Goal: Find specific page/section: Find specific page/section

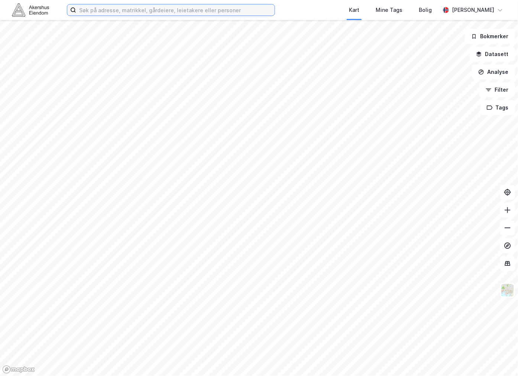
click at [142, 5] on input at bounding box center [175, 9] width 198 height 11
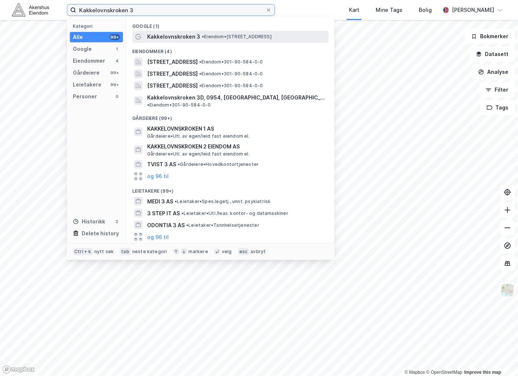
type input "Kakkelovnskroken 3"
click at [179, 36] on span "Kakkelovnskroken 3" at bounding box center [173, 36] width 53 height 9
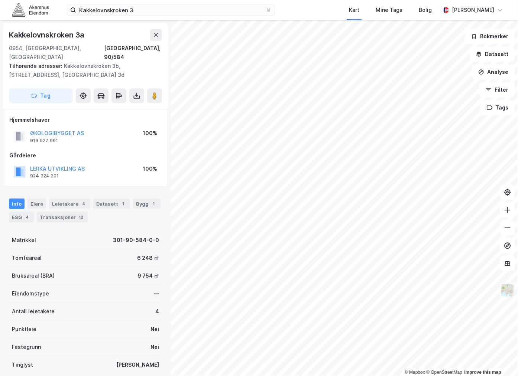
click at [508, 288] on img at bounding box center [507, 290] width 14 height 14
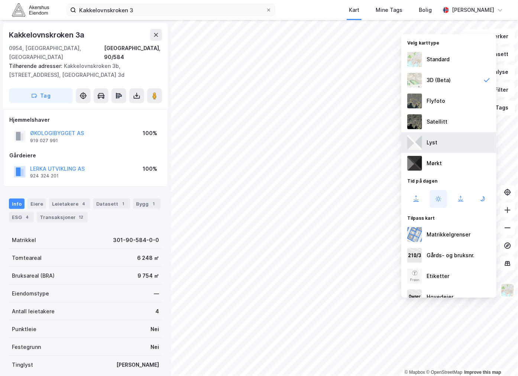
click at [425, 140] on div "Lyst" at bounding box center [448, 142] width 95 height 21
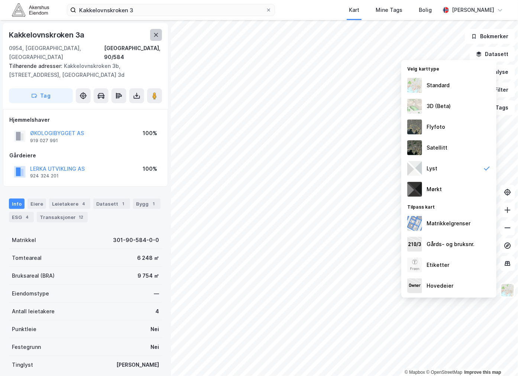
click at [155, 30] on button at bounding box center [156, 35] width 12 height 12
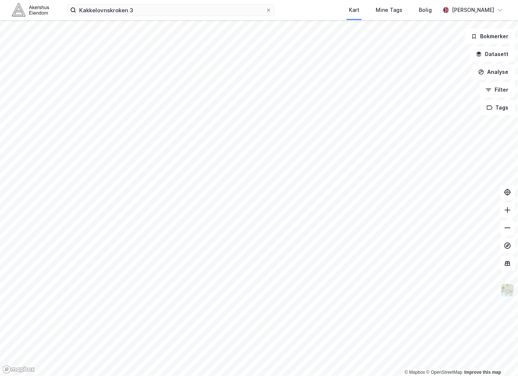
click at [511, 286] on img at bounding box center [507, 290] width 14 height 14
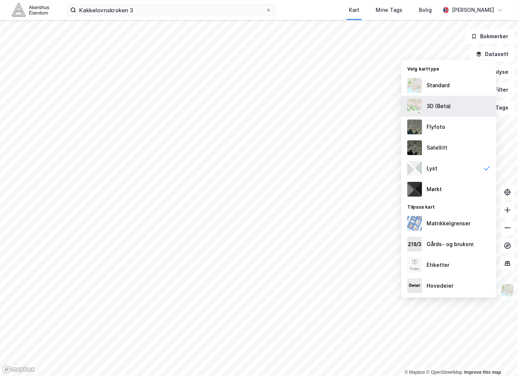
click at [439, 104] on div "3D (Beta)" at bounding box center [438, 106] width 24 height 9
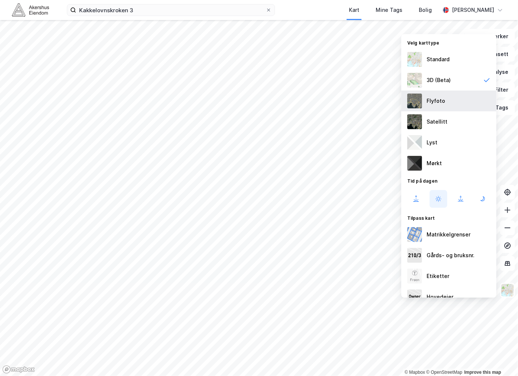
click at [425, 102] on div "Flyfoto" at bounding box center [448, 101] width 95 height 21
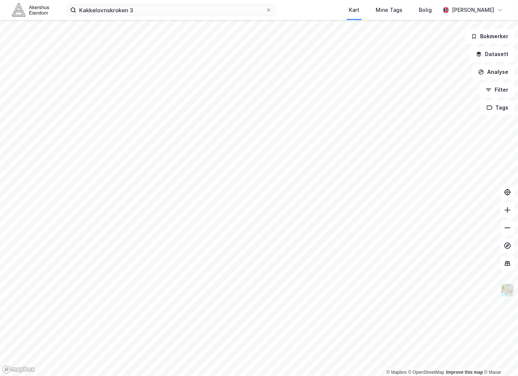
click at [510, 291] on img at bounding box center [507, 290] width 14 height 14
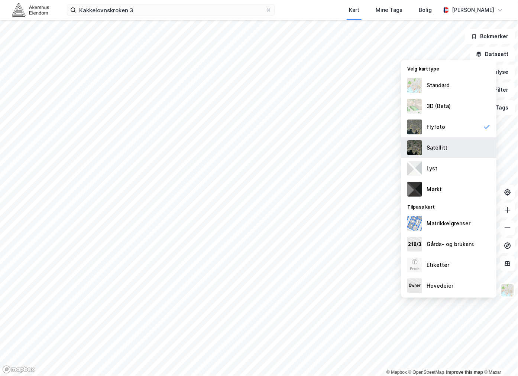
click at [461, 150] on div "Satellitt" at bounding box center [448, 147] width 95 height 21
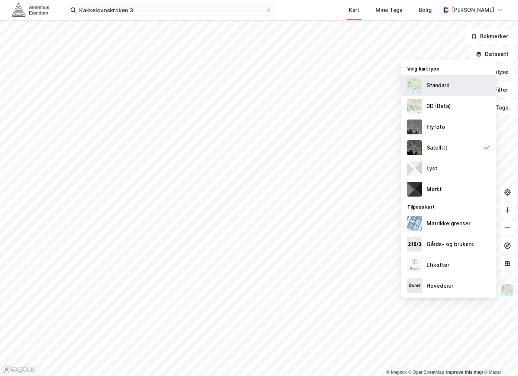
click at [425, 84] on div "Standard" at bounding box center [448, 85] width 95 height 21
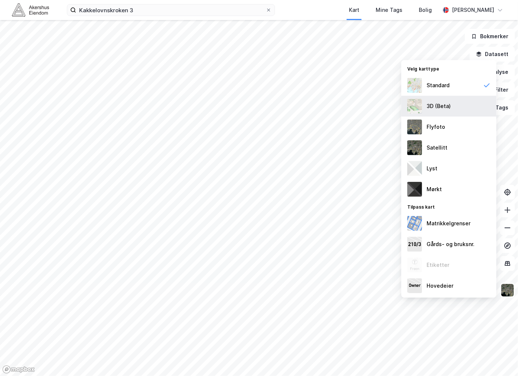
click at [434, 105] on div "3D (Beta)" at bounding box center [438, 106] width 24 height 9
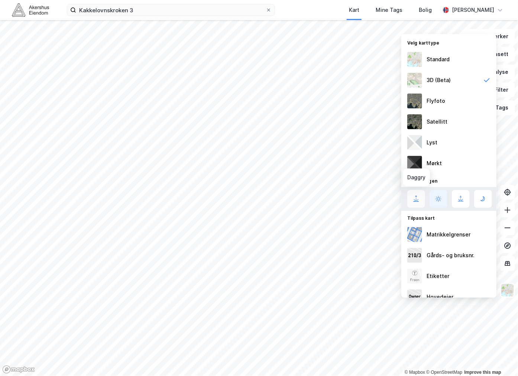
click at [420, 205] on button at bounding box center [416, 199] width 18 height 18
click at [439, 198] on icon at bounding box center [438, 199] width 3 height 3
click at [461, 198] on icon at bounding box center [460, 199] width 9 height 9
click at [479, 199] on icon at bounding box center [482, 199] width 9 height 9
click at [465, 201] on icon at bounding box center [460, 199] width 9 height 9
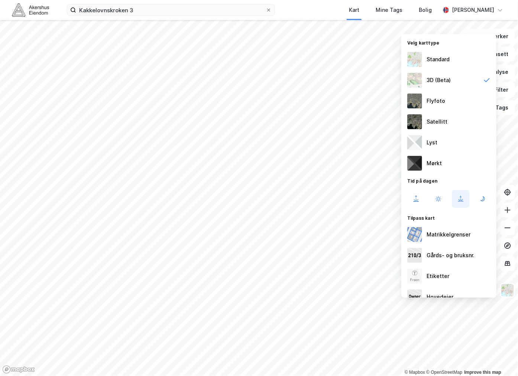
click at [322, 7] on div "Kart Mine Tags Bolig" at bounding box center [374, 10] width 129 height 20
